Goal: Transaction & Acquisition: Purchase product/service

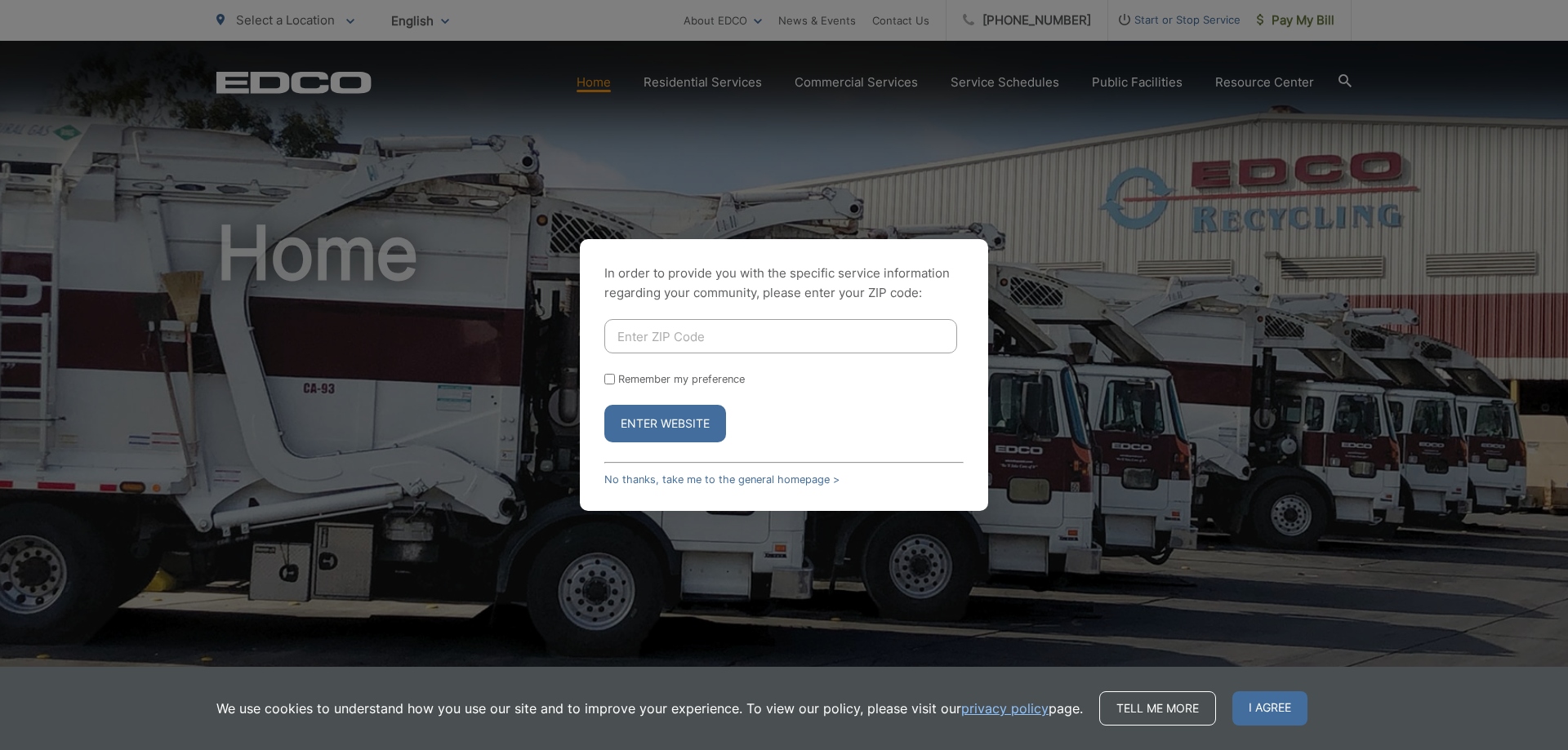
click at [641, 328] on input "Enter ZIP Code" at bounding box center [781, 337] width 353 height 34
type input "92105"
click at [651, 424] on button "Enter Website" at bounding box center [665, 424] width 122 height 38
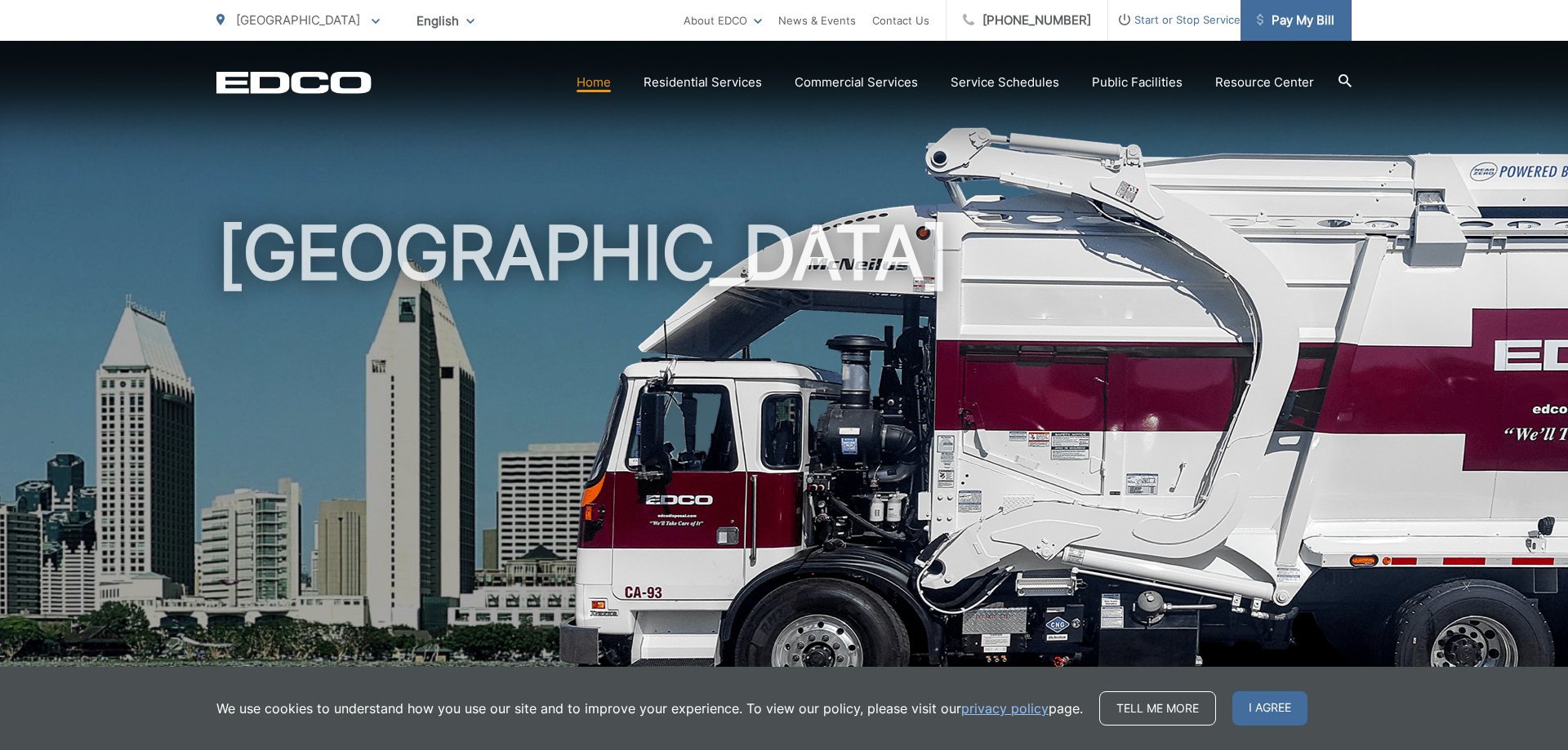
click at [1288, 17] on span "Pay My Bill" at bounding box center [1296, 20] width 78 height 20
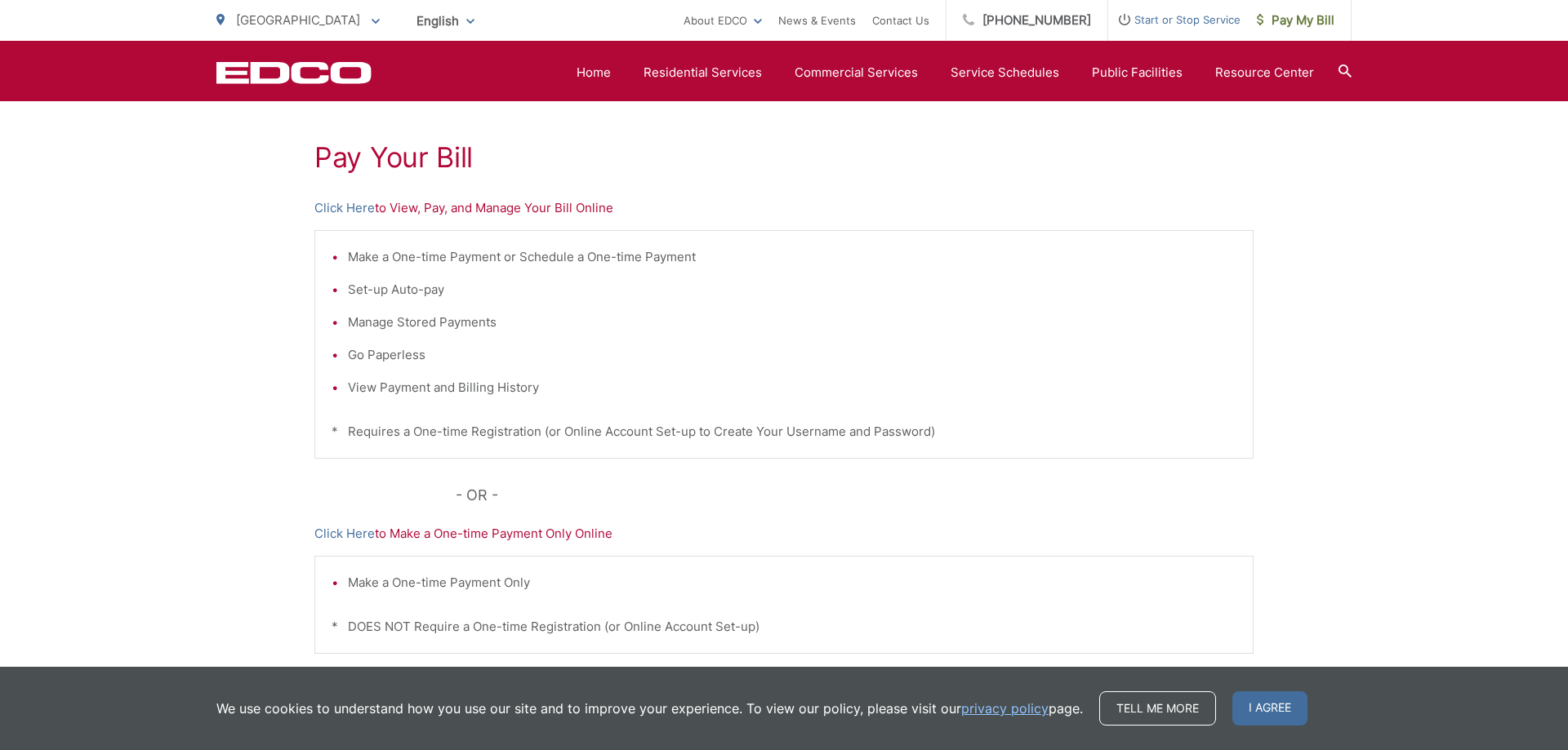
scroll to position [247, 0]
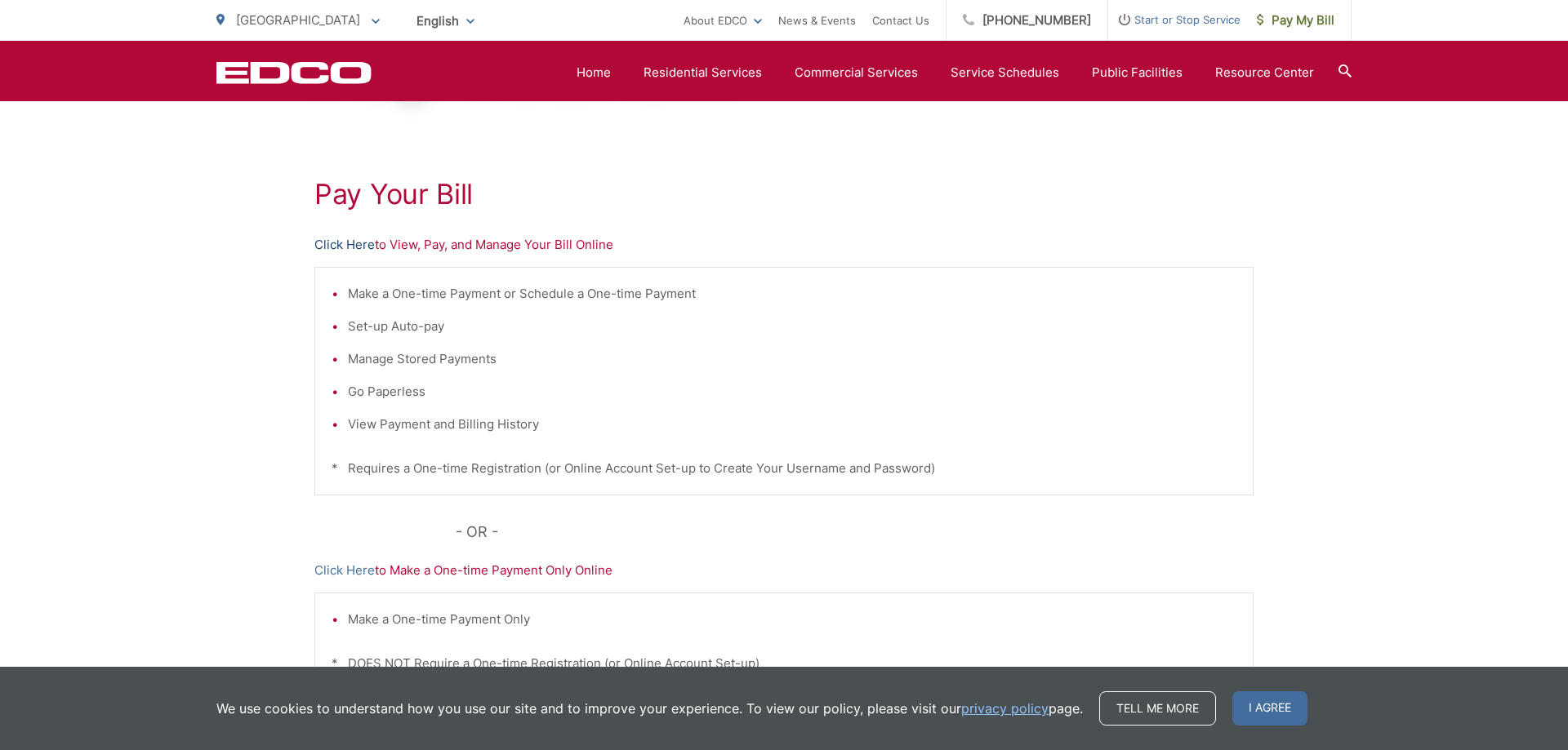
click at [345, 243] on link "Click Here" at bounding box center [344, 245] width 61 height 20
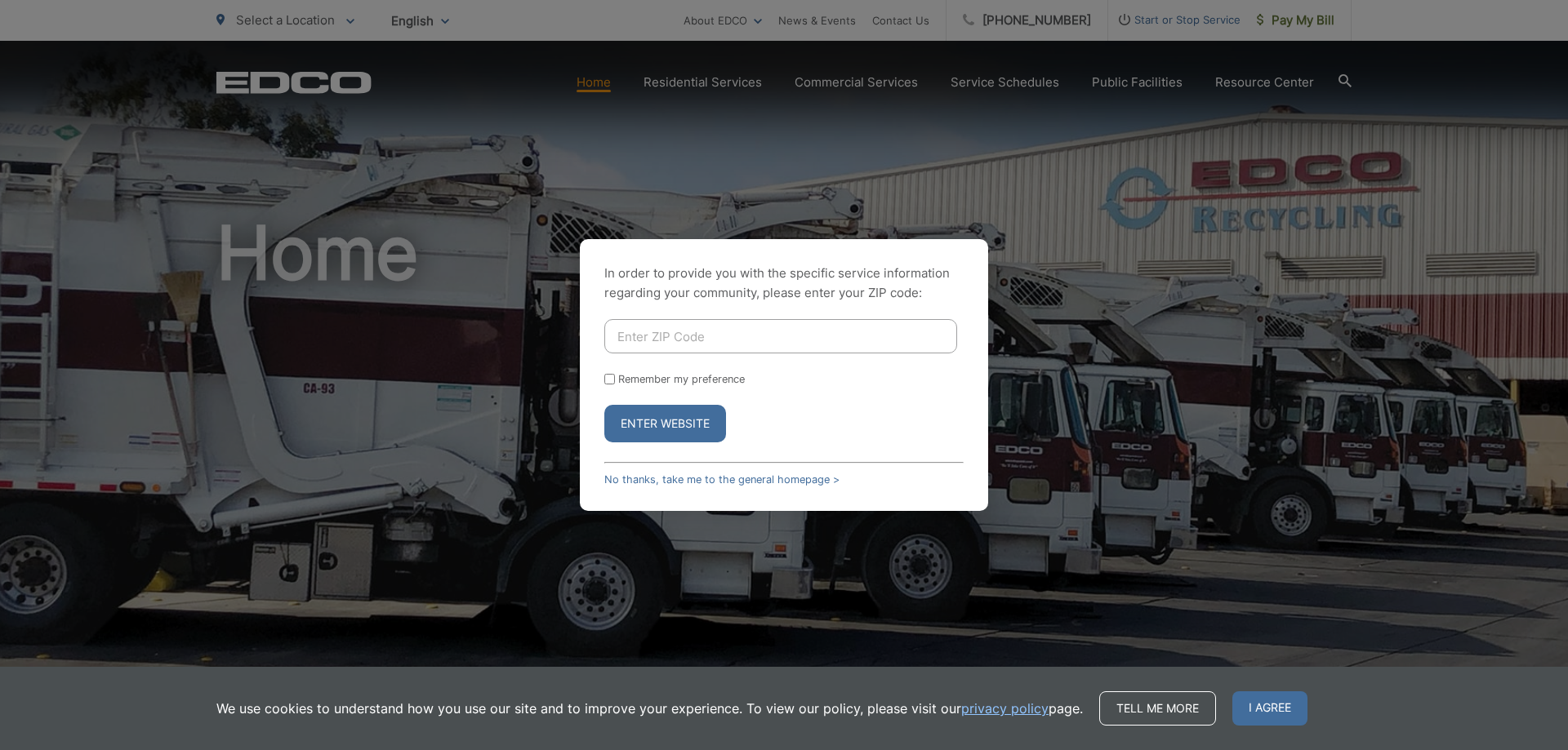
click at [658, 328] on input "Enter ZIP Code" at bounding box center [781, 337] width 353 height 34
click at [662, 326] on input "92140" at bounding box center [781, 337] width 353 height 34
type input "9"
type input "92040"
click at [648, 421] on button "Enter Website" at bounding box center [665, 424] width 122 height 38
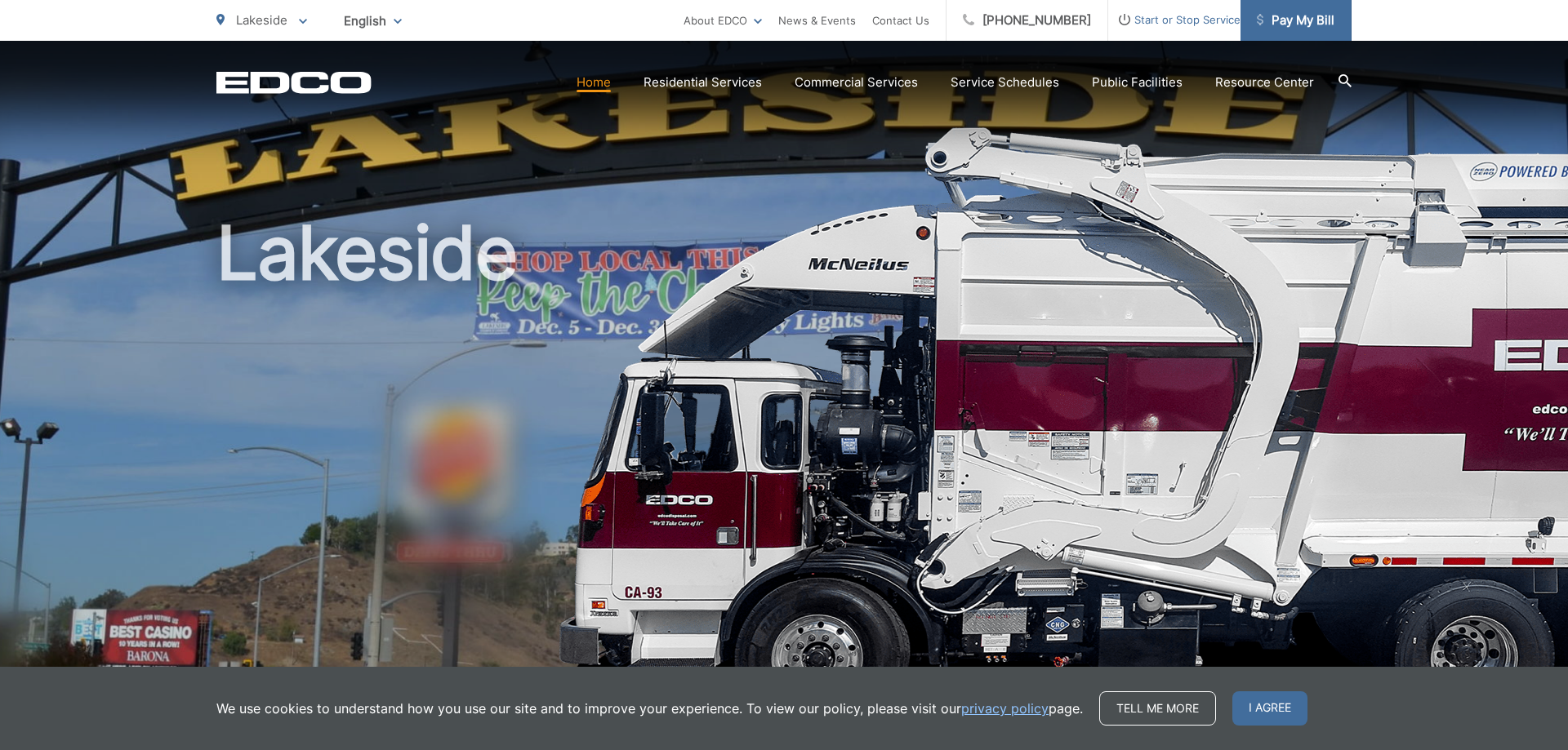
click at [1282, 14] on span "Pay My Bill" at bounding box center [1296, 20] width 78 height 20
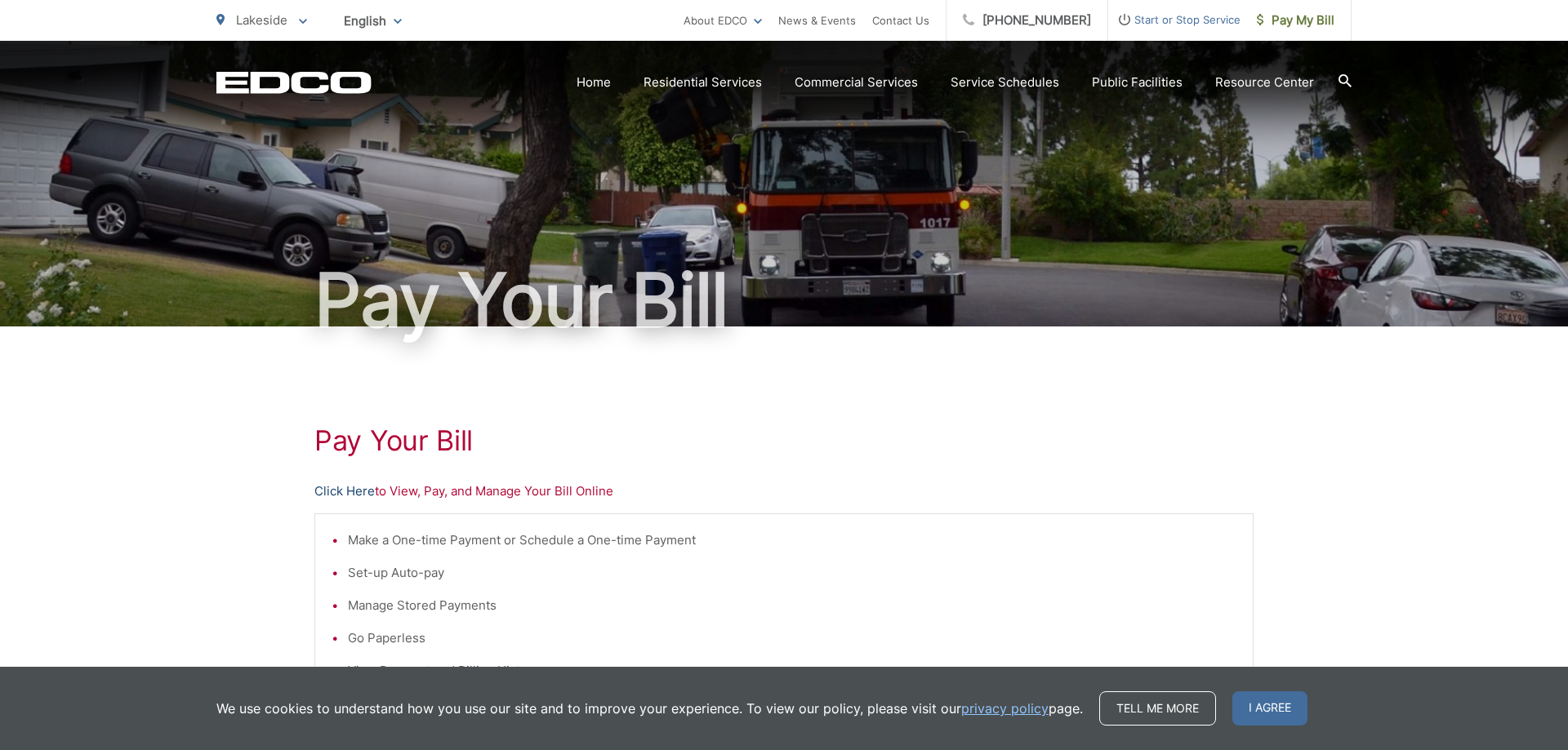
click at [356, 490] on link "Click Here" at bounding box center [344, 491] width 61 height 20
